Goal: Use online tool/utility: Utilize a website feature to perform a specific function

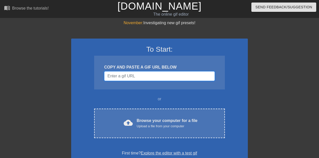
click at [158, 75] on input "Username" at bounding box center [159, 76] width 110 height 10
paste input "data:image/jpeg;base64,/9j/4AAQSkZJRgABAQAAAQABAAD/2wCEAAkGBwgHBgkIBwgKCgkLDRYP…"
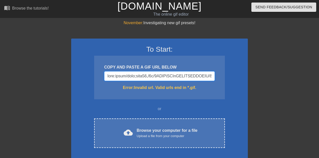
scroll to position [0, 9522]
type input "data:image/jpeg;base64,/9j/4AAQSkZJRgABAQAAAQABAAD/2wCEAAkGBwgHBgkIBwgKCgkLDRYP…"
click at [158, 75] on input "Username" at bounding box center [159, 76] width 110 height 10
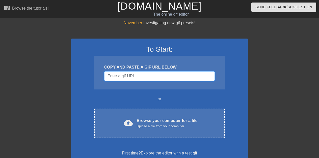
paste input "data:image/jpeg;base64,/9j/4AAQSkZJRgABAQAAAQABAAD/2wCEAAkGBxIREhISEhIWFhIWGBUY…"
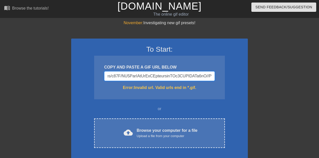
type input "data:image/jpeg;base64,/9j/4AAQSkZJRgABAQAAAQABAAD/2wCEAAkGBxIREhISEhIWFhIWGBUY…"
click at [158, 75] on input "Username" at bounding box center [159, 76] width 110 height 10
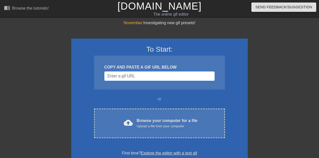
paste input "data:image/jpeg;base64,/9j/4AAQSkZJRgABAQAAAQABAAD/2wCEAAkGBxMTEhUSExMWFhUXGB0X…"
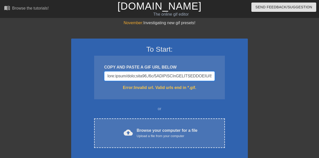
scroll to position [0, 29448]
type input "data:image/jpeg;base64,/9j/4AAQSkZJRgABAQAAAQABAAD/2wCEAAkGBxMTEhUSExMWFhUXGB0X…"
click at [158, 75] on input "Username" at bounding box center [159, 76] width 110 height 10
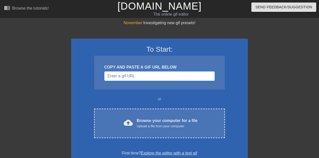
paste input "data:image/jpeg;base64,/9j/4AAQSkZJRgABAQAAAQABAAD/2wCEAAkGBxMSEhUTExMVFhUXFxgY…"
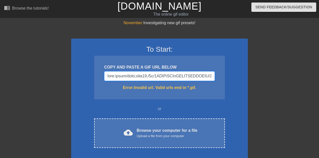
scroll to position [0, 27521]
type input "data:image/jpeg;base64,/9j/4AAQSkZJRgABAQAAAQABAAD/2wCEAAkGBxMSEhUTExMVFhUXFxgY…"
click at [158, 75] on input "Username" at bounding box center [159, 76] width 110 height 10
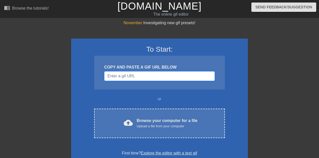
paste input "data:image/jpeg;base64,/9j/4AAQSkZJRgABAQAAAQABAAD/2wCEAAkGBxMTERUTExIVFRUXGBob…"
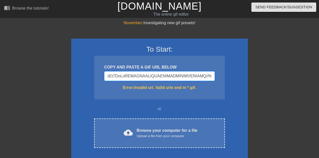
type input "data:image/jpeg;base64,/9j/4AAQSkZJRgABAQAAAQABAAD/2wCEAAkGBxMTERUTExIVFRUXGBob…"
click at [158, 75] on input "Username" at bounding box center [159, 76] width 110 height 10
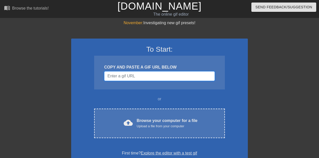
paste input "[URL][DOMAIN_NAME]"
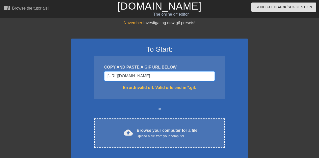
type input "[URL][DOMAIN_NAME]"
